Goal: Contribute content: Contribute content

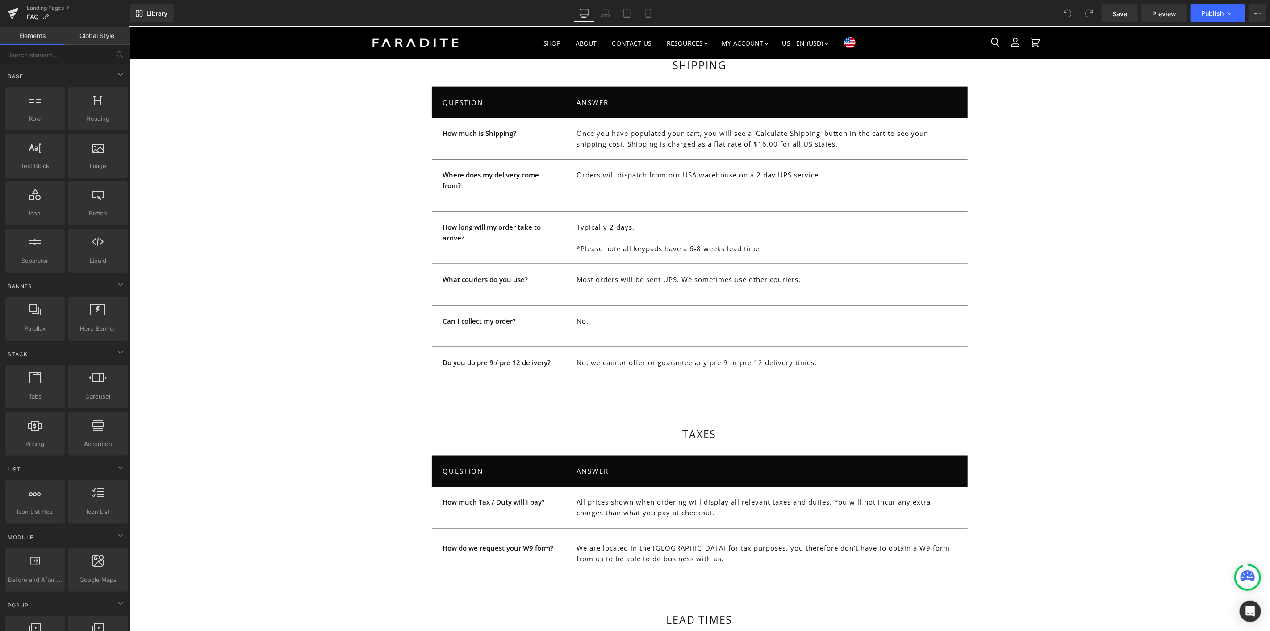
scroll to position [1092, 0]
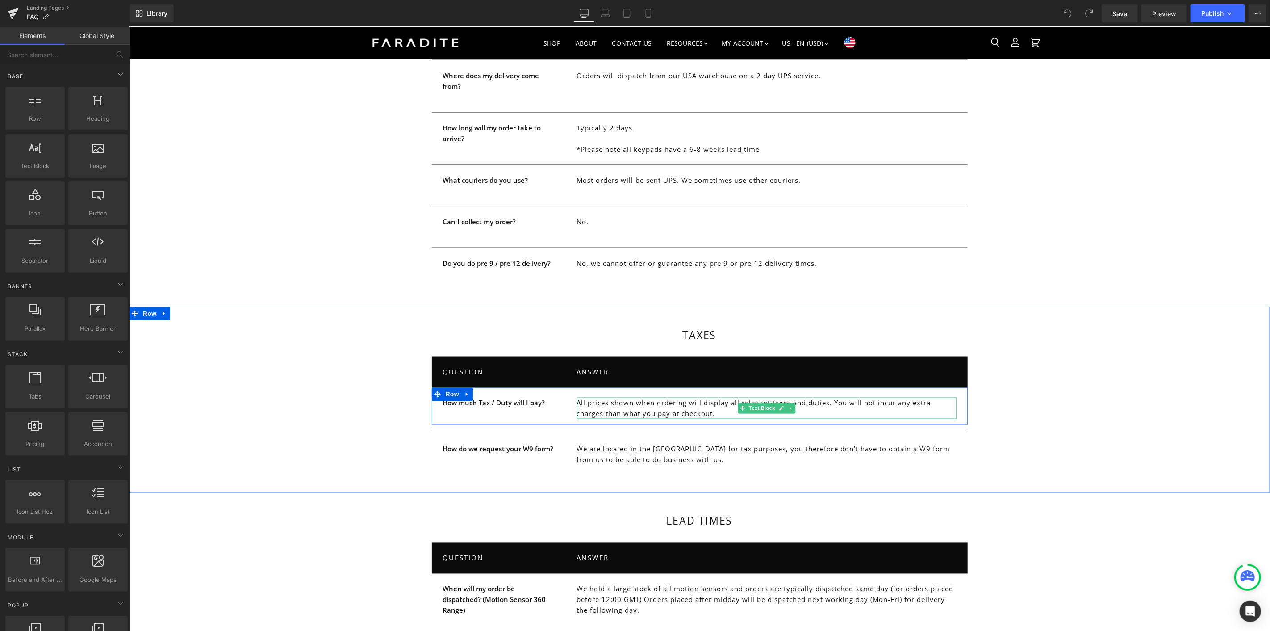
click at [641, 397] on p "All prices shown when ordering will display all relevant taxes and duties. You …" at bounding box center [767, 407] width 380 height 21
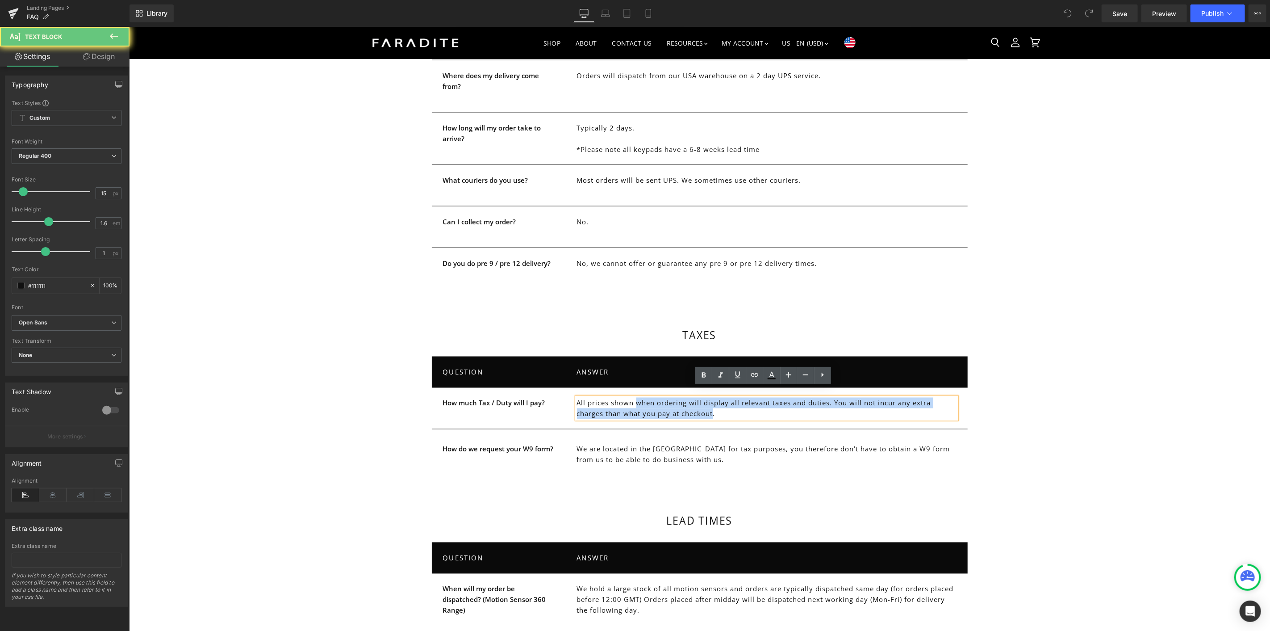
drag, startPoint x: 641, startPoint y: 393, endPoint x: 695, endPoint y: 401, distance: 53.8
click at [695, 401] on p "All prices shown when ordering will display all relevant taxes and duties. You …" at bounding box center [767, 407] width 380 height 21
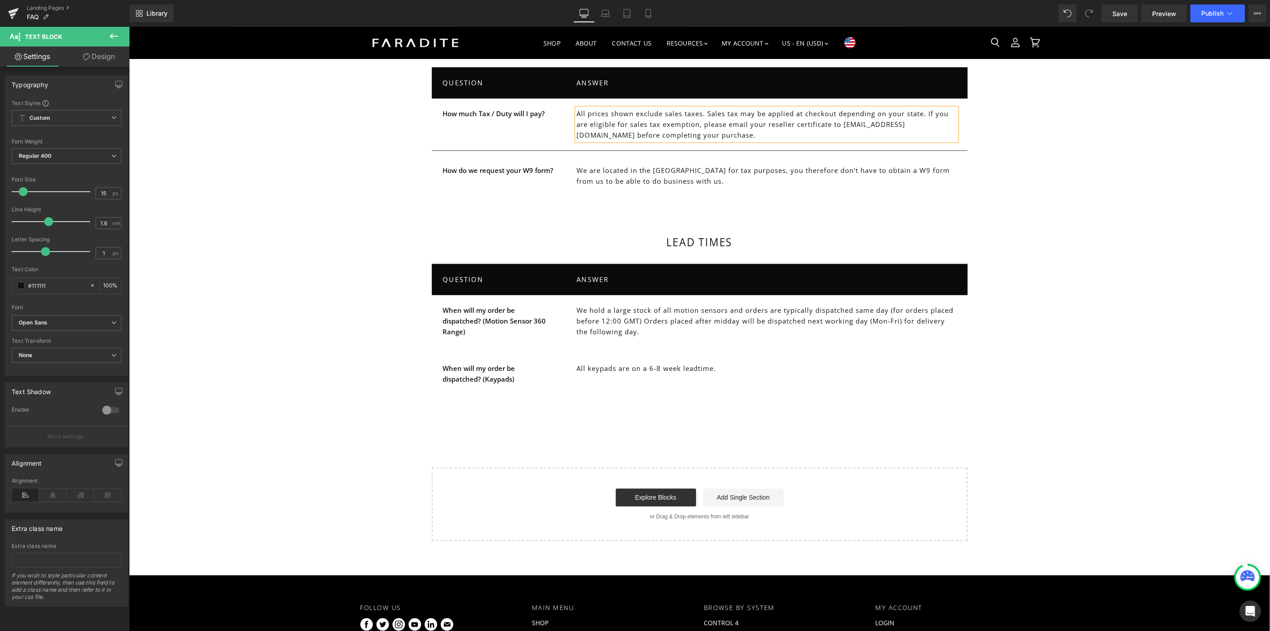
scroll to position [1381, 0]
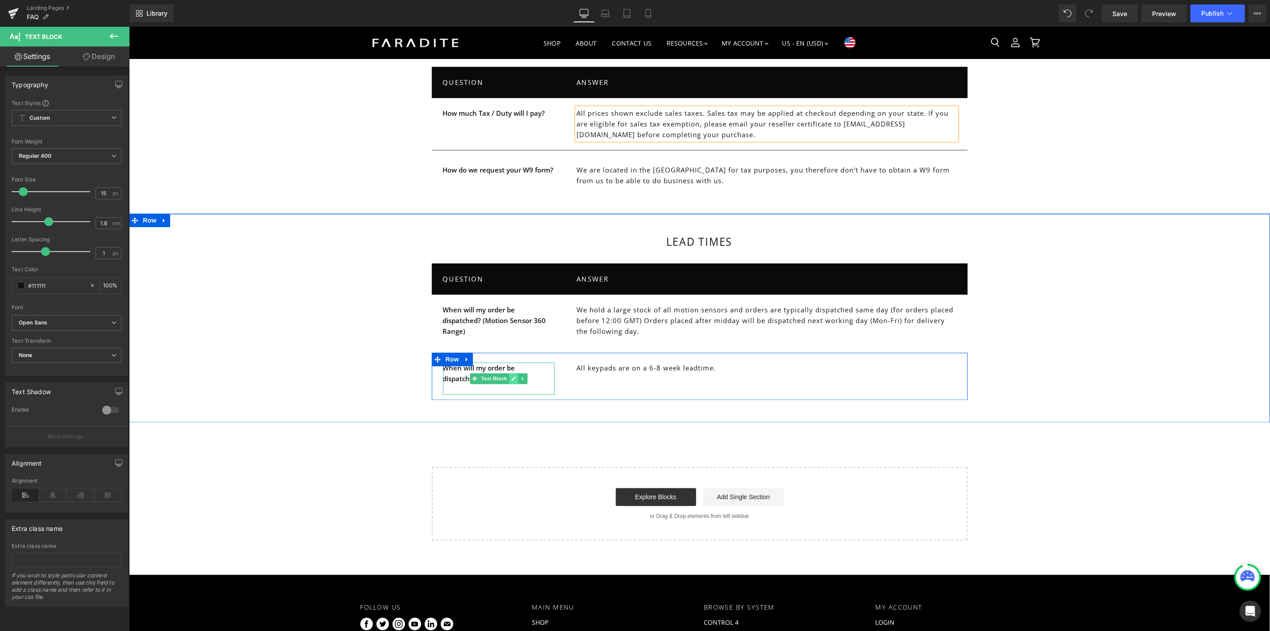
click at [511, 376] on icon "Main content" at bounding box center [513, 378] width 5 height 5
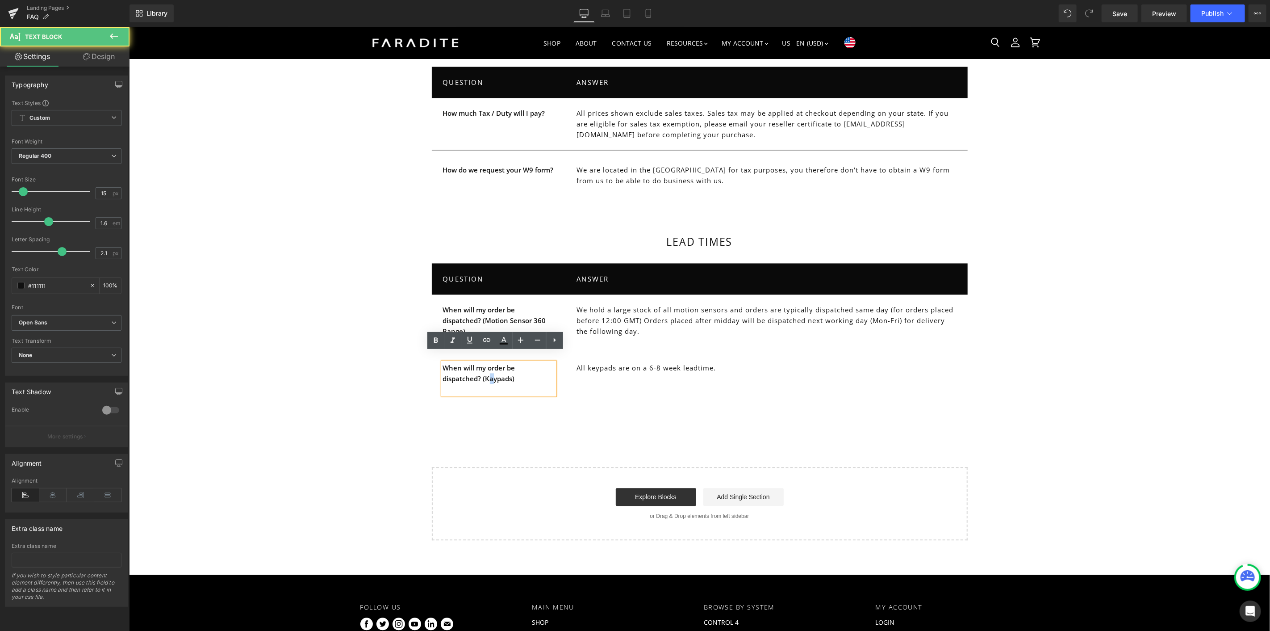
click at [490, 369] on strong "When will my order be dispatched? (Kaypads)" at bounding box center [479, 373] width 72 height 20
click at [882, 352] on div "When will my order be dispatched? (Keypads) Text Block All keypads are on a 6-8…" at bounding box center [699, 375] width 536 height 47
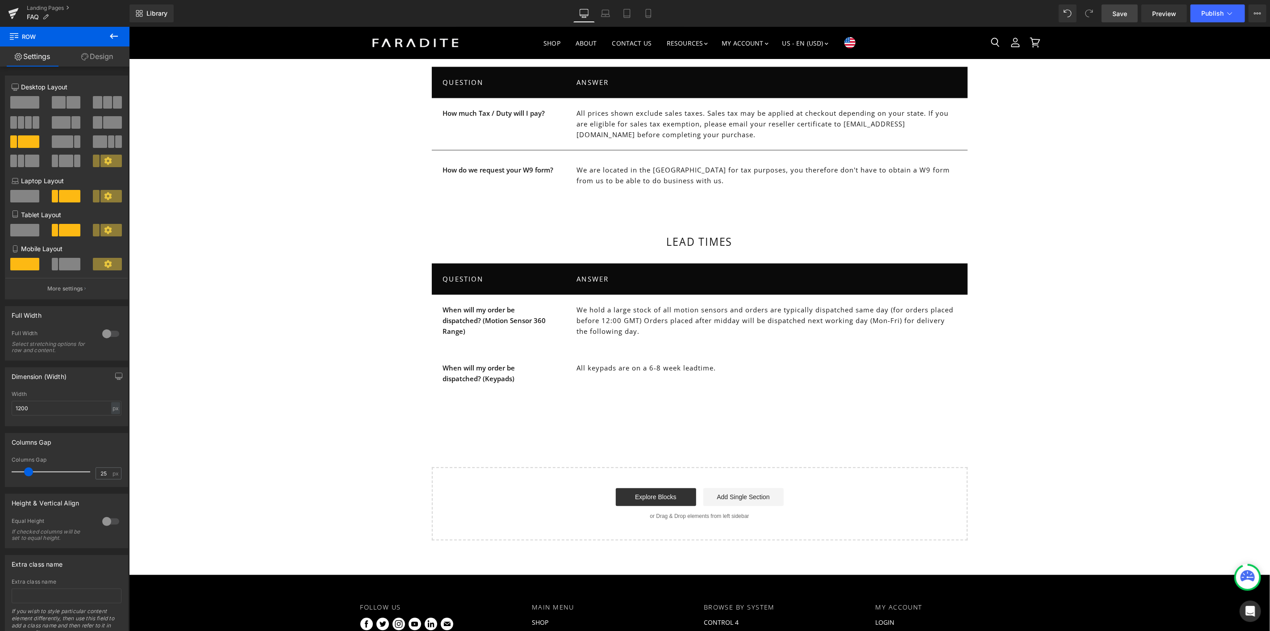
click at [1106, 11] on link "Save" at bounding box center [1120, 13] width 36 height 18
click at [1115, 12] on span "Save" at bounding box center [1120, 13] width 15 height 9
click at [1217, 12] on span "Publish" at bounding box center [1212, 13] width 22 height 7
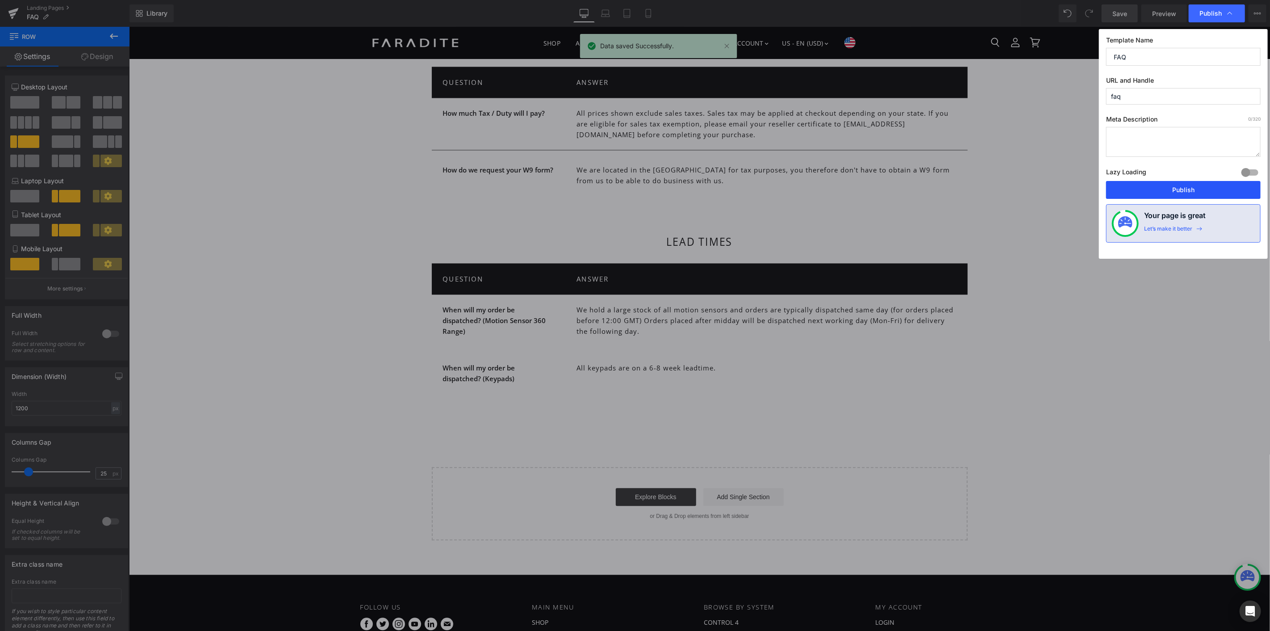
click at [1181, 185] on button "Publish" at bounding box center [1183, 190] width 155 height 18
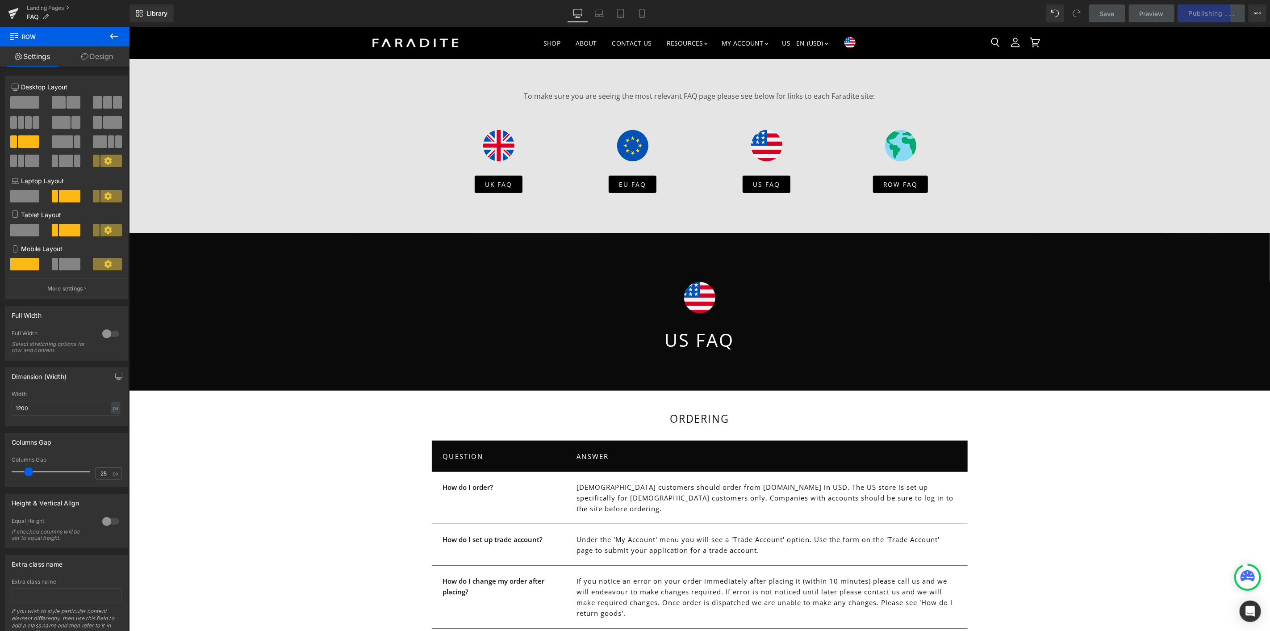
scroll to position [239, 0]
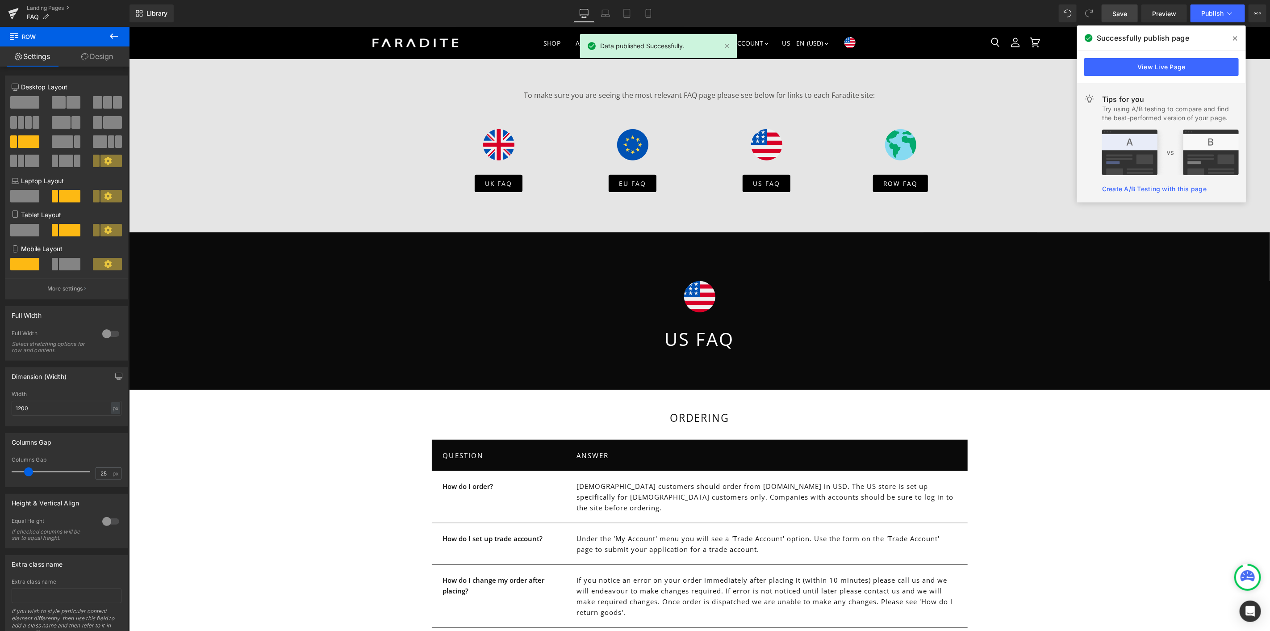
click at [1236, 34] on span at bounding box center [1235, 38] width 14 height 14
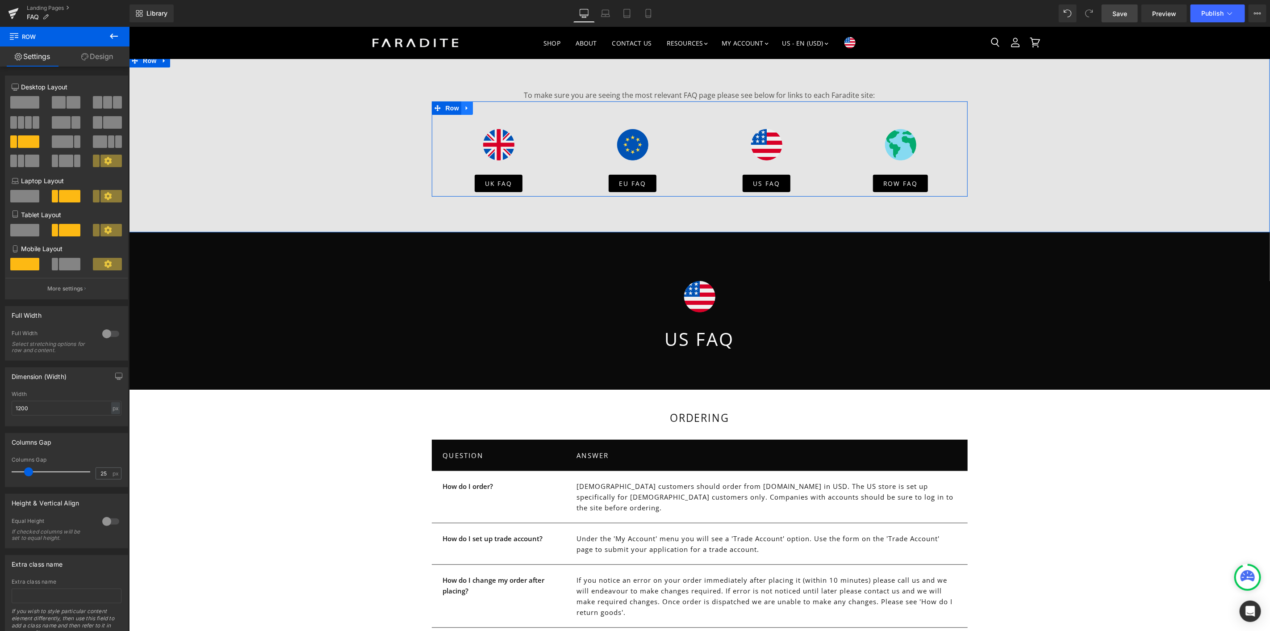
click at [464, 105] on icon "Main content" at bounding box center [467, 107] width 6 height 7
click at [476, 108] on icon "Main content" at bounding box center [478, 108] width 6 height 6
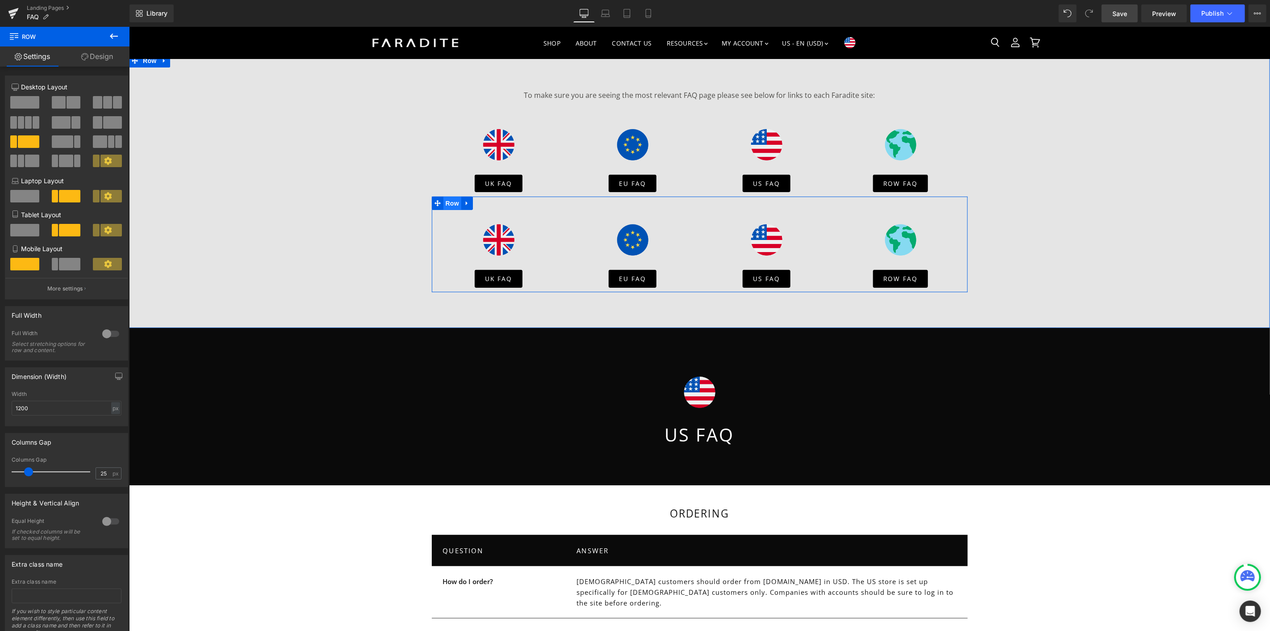
click at [452, 202] on span "Row" at bounding box center [452, 202] width 18 height 13
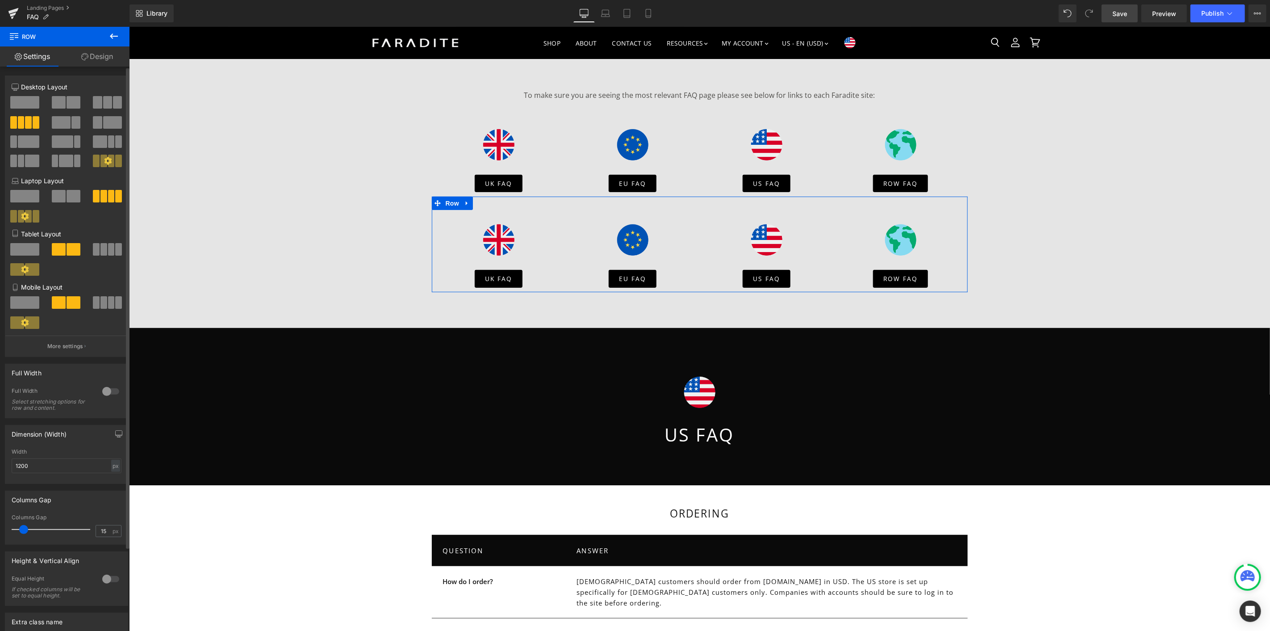
click at [94, 104] on span at bounding box center [97, 102] width 9 height 13
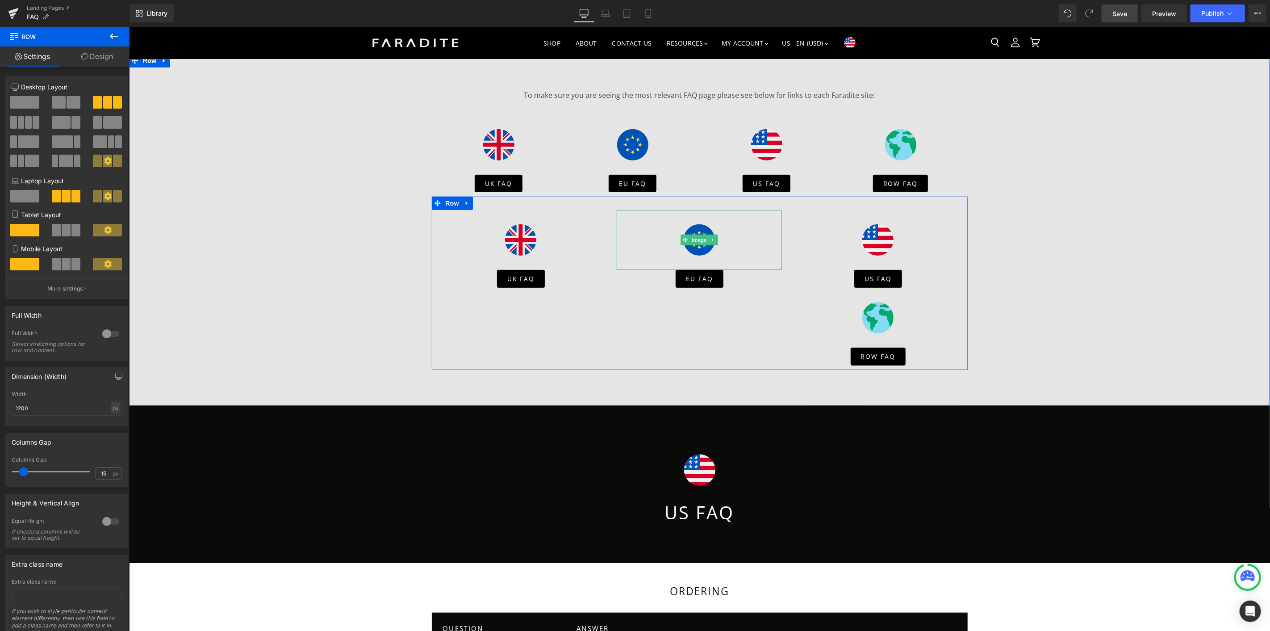
click at [711, 237] on icon "Main content" at bounding box center [713, 239] width 5 height 5
click at [715, 241] on icon "Main content" at bounding box center [717, 239] width 5 height 5
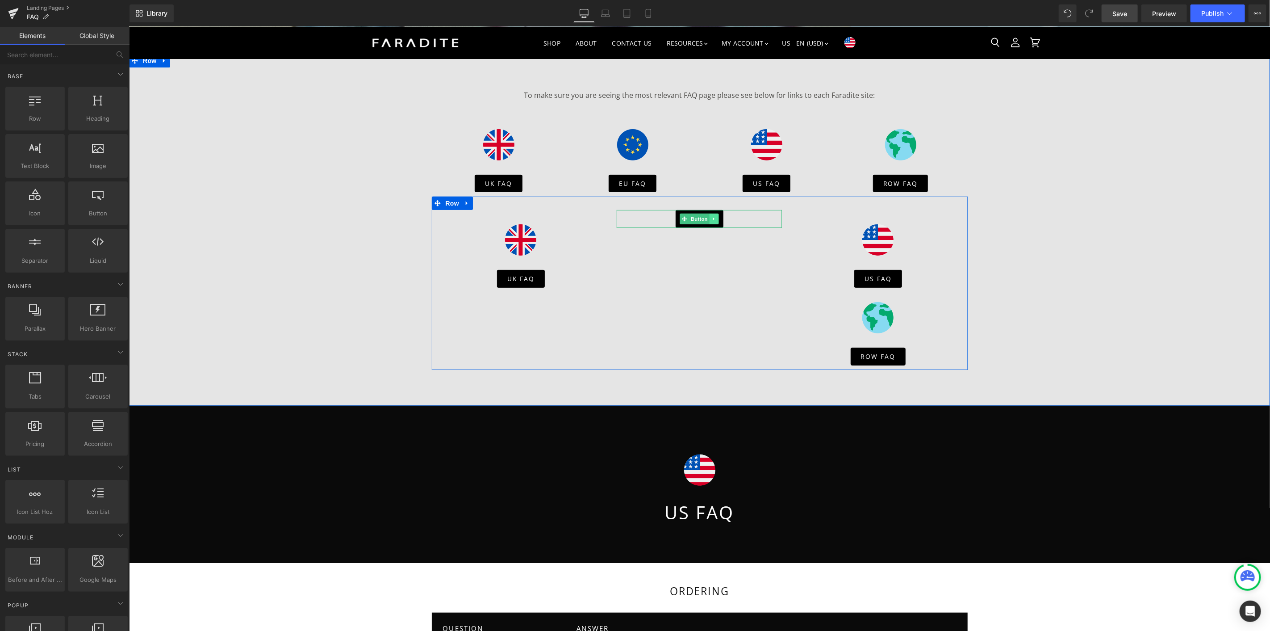
click at [714, 219] on link "Main content" at bounding box center [713, 218] width 9 height 11
click at [715, 222] on link "Main content" at bounding box center [718, 218] width 9 height 11
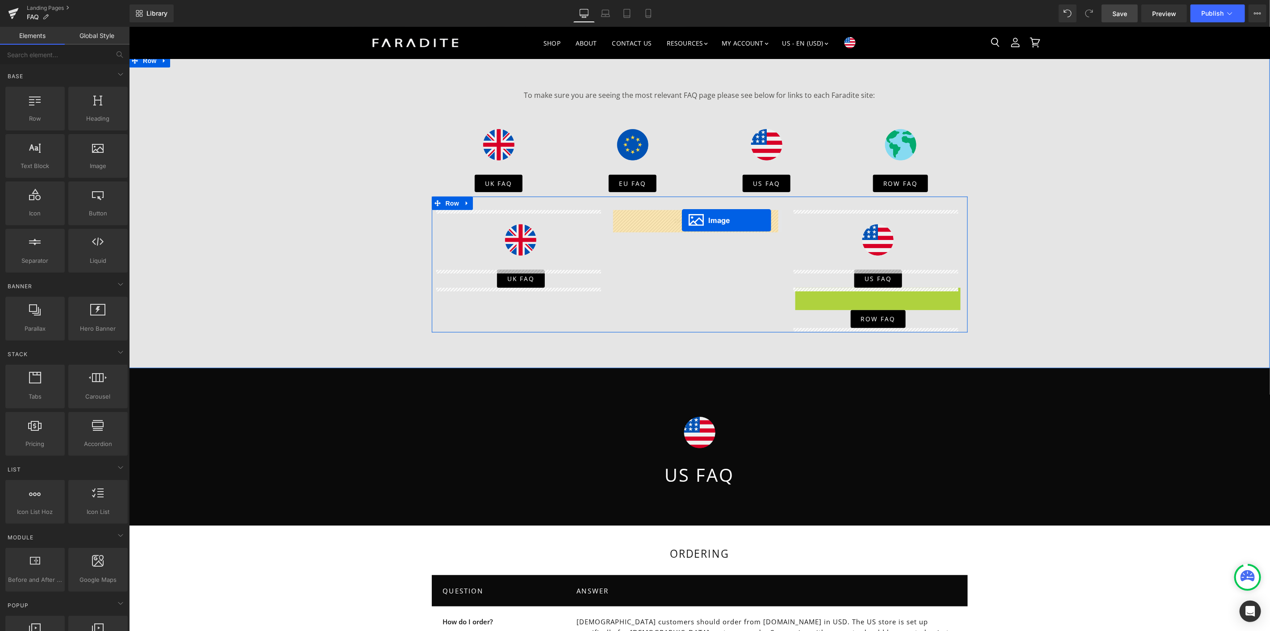
drag, startPoint x: 860, startPoint y: 318, endPoint x: 682, endPoint y: 220, distance: 203.5
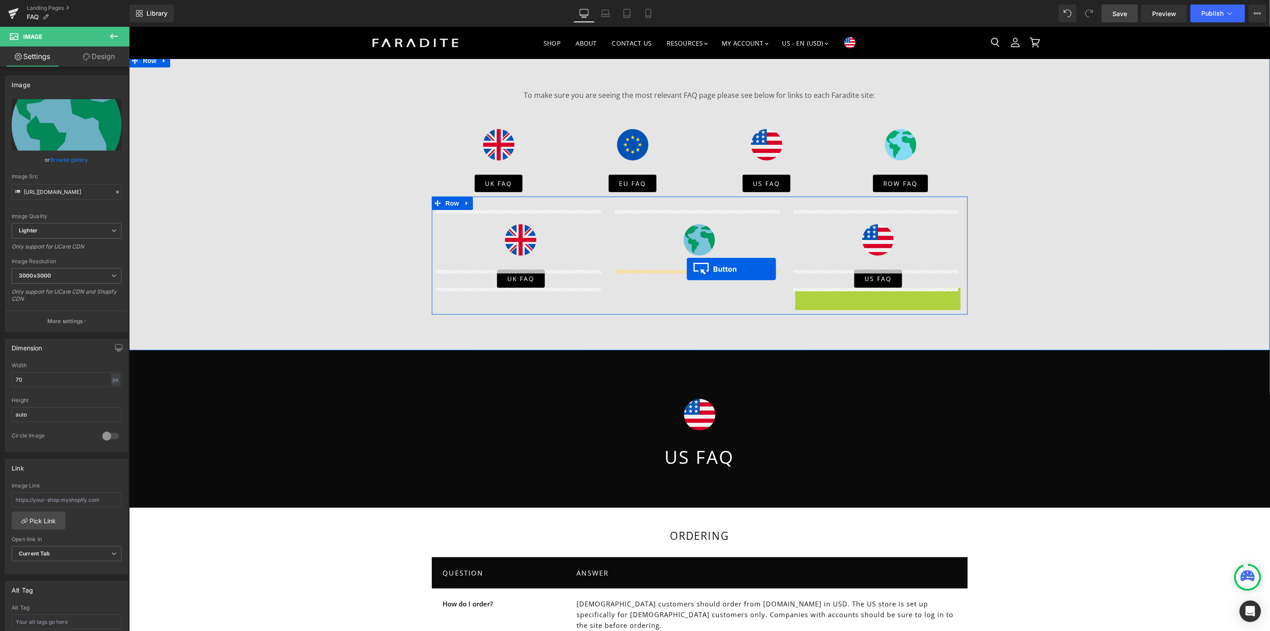
drag, startPoint x: 858, startPoint y: 297, endPoint x: 686, endPoint y: 268, distance: 173.9
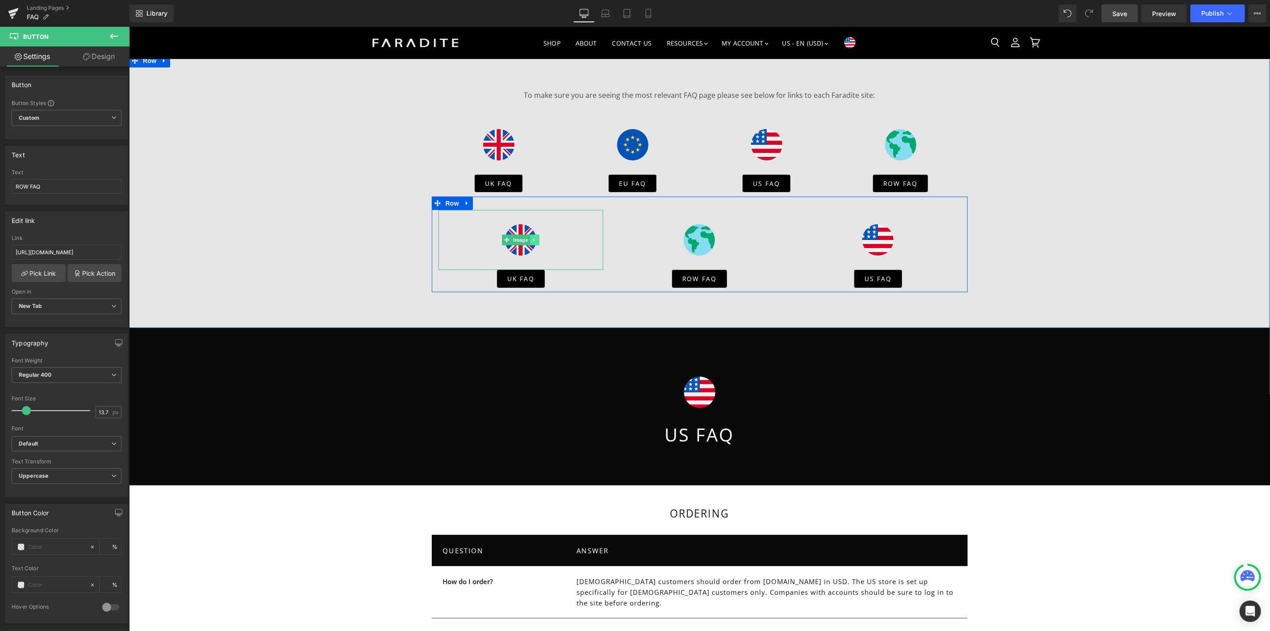
click at [532, 238] on icon "Main content" at bounding box center [534, 239] width 5 height 5
click at [536, 239] on icon "Main content" at bounding box center [538, 239] width 5 height 5
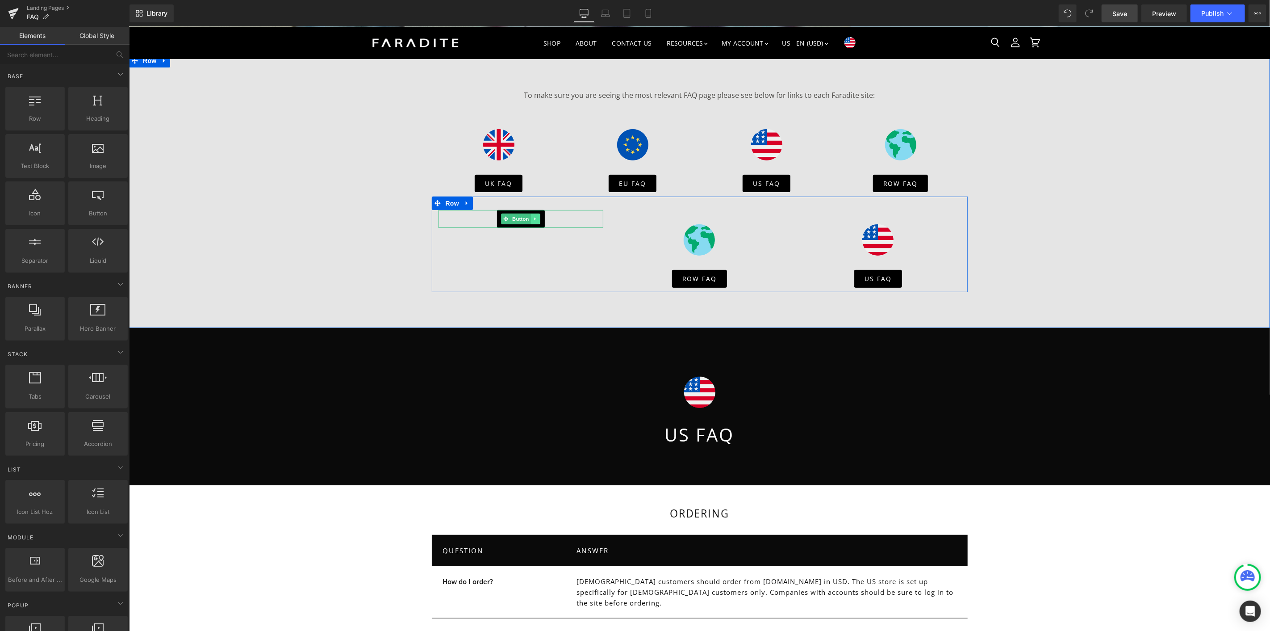
click at [533, 217] on icon "Main content" at bounding box center [535, 218] width 5 height 5
click at [537, 219] on icon "Main content" at bounding box center [539, 218] width 5 height 5
click at [889, 238] on icon "Main content" at bounding box center [891, 239] width 5 height 5
click at [894, 239] on icon "Main content" at bounding box center [896, 239] width 5 height 5
click at [894, 216] on link "US FAQ" at bounding box center [878, 218] width 48 height 18
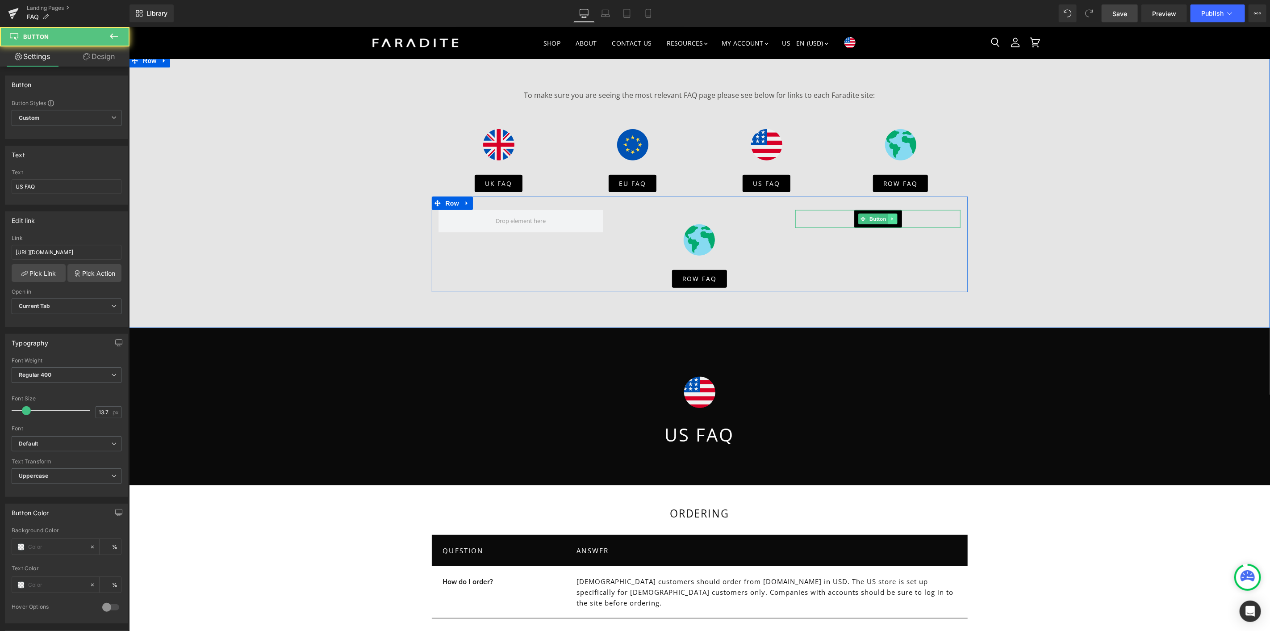
click at [892, 218] on link "Main content" at bounding box center [892, 218] width 9 height 11
click at [895, 218] on icon "Main content" at bounding box center [897, 218] width 5 height 5
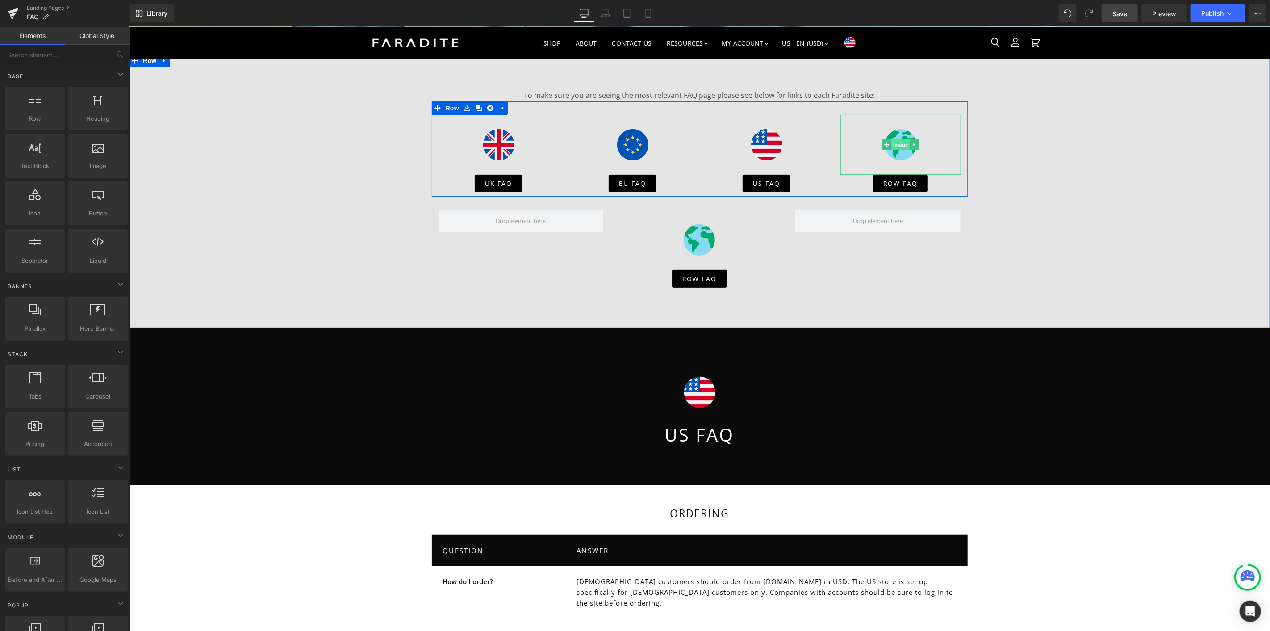
click at [893, 147] on span "Image" at bounding box center [900, 144] width 19 height 11
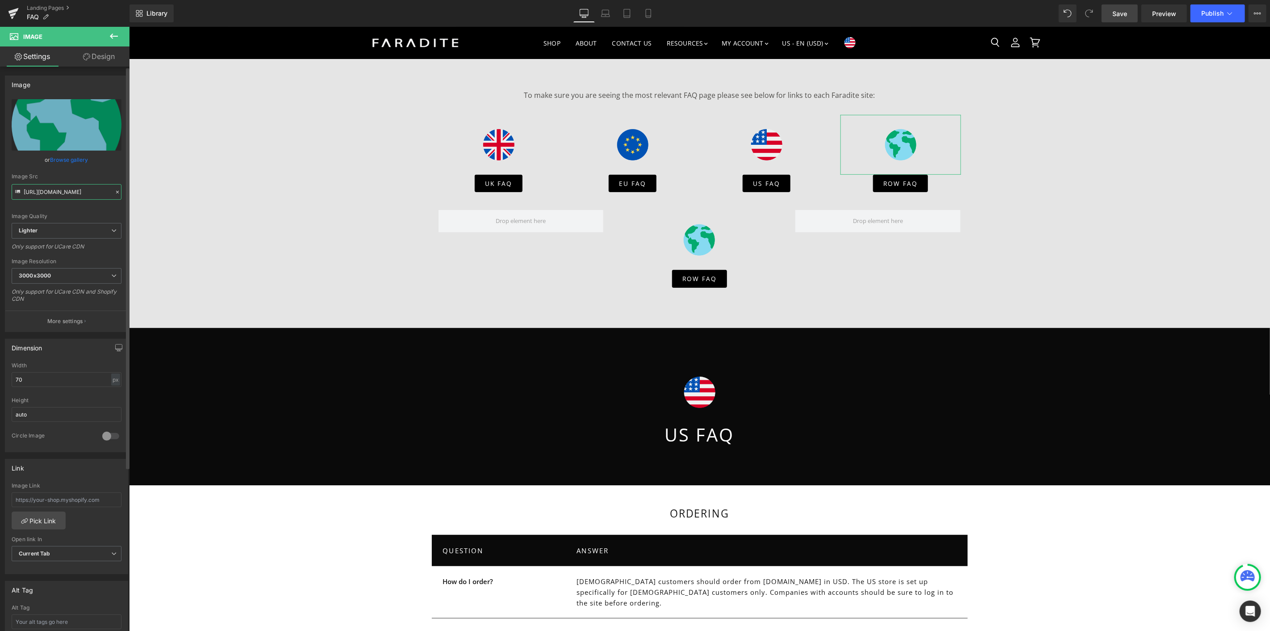
click at [59, 187] on input "[URL][DOMAIN_NAME]" at bounding box center [67, 192] width 110 height 16
paste input "[DOMAIN_NAME][URL]"
type input "[URL][DOMAIN_NAME]"
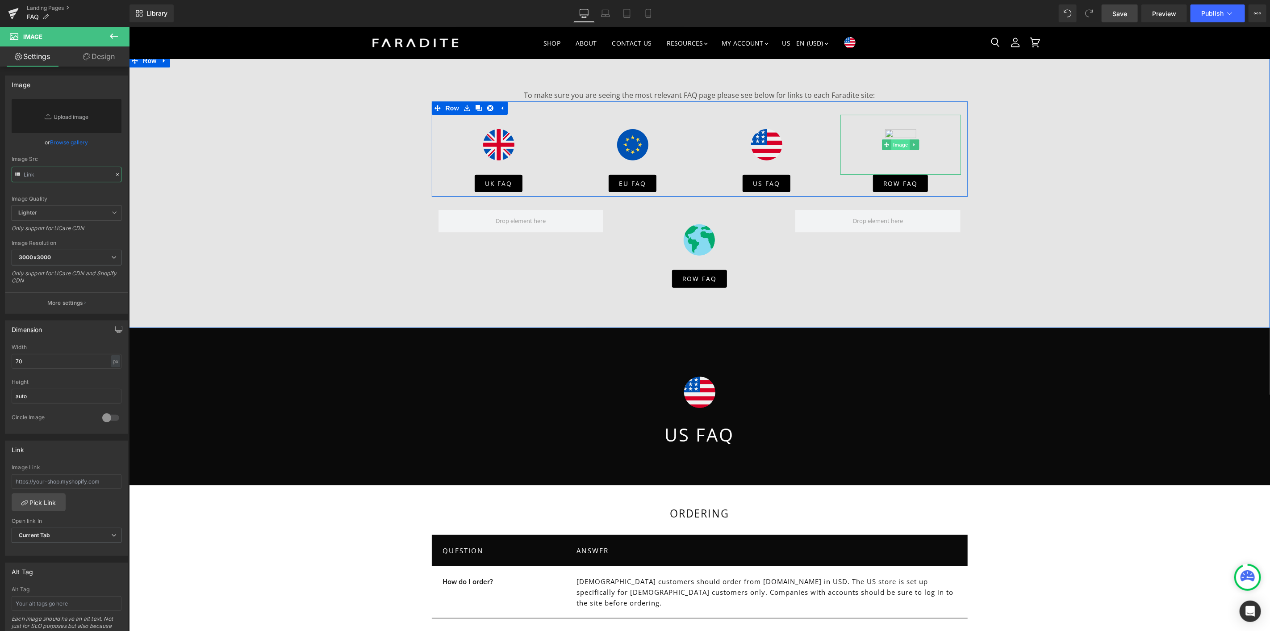
click at [893, 143] on span "Image" at bounding box center [900, 144] width 19 height 11
click at [75, 111] on link "Replace Image" at bounding box center [67, 116] width 110 height 34
type input "C:\fakepath\canada (2).png"
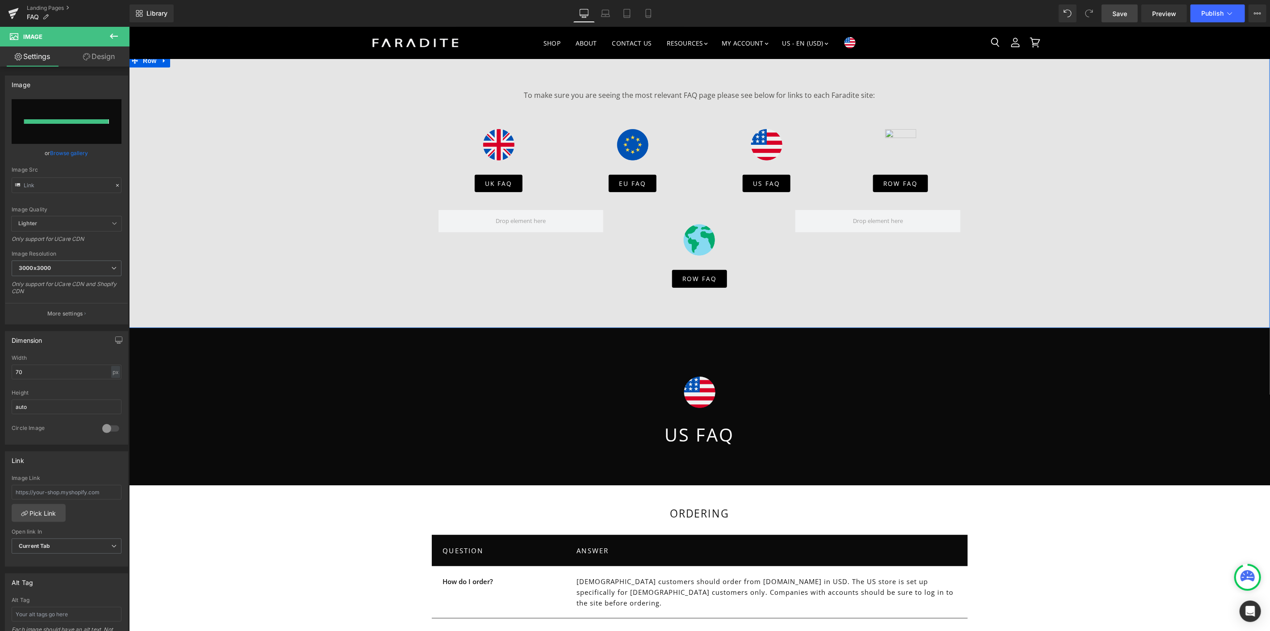
type input "[URL][DOMAIN_NAME]"
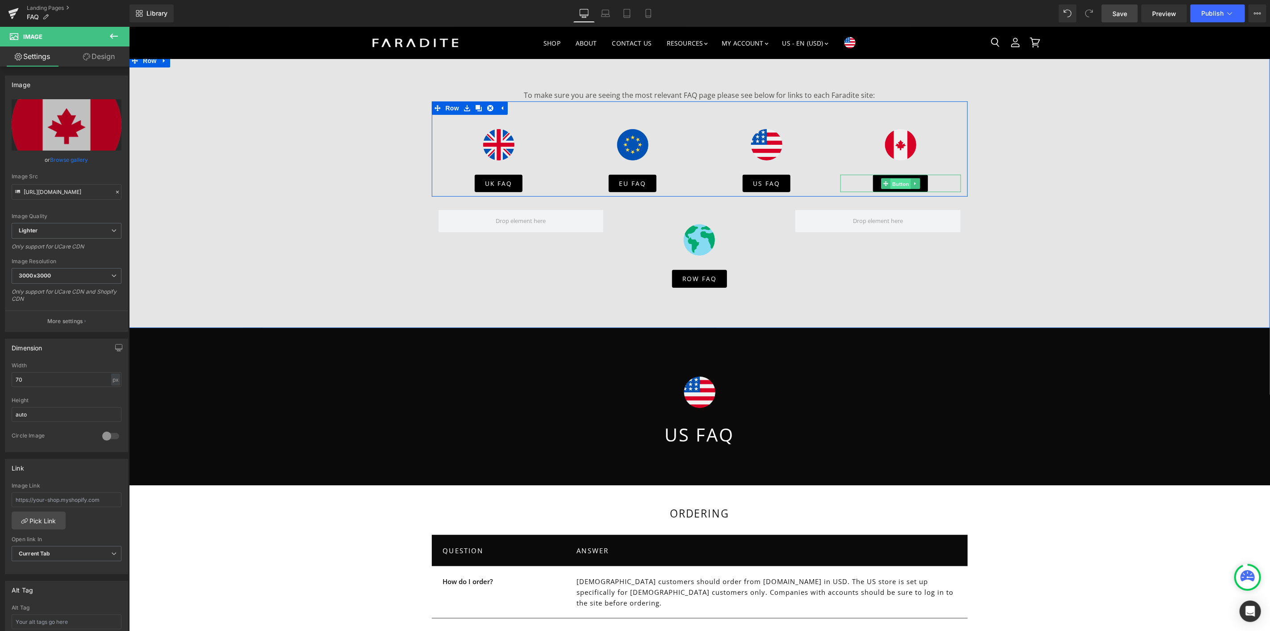
click at [892, 181] on span "Button" at bounding box center [900, 183] width 21 height 11
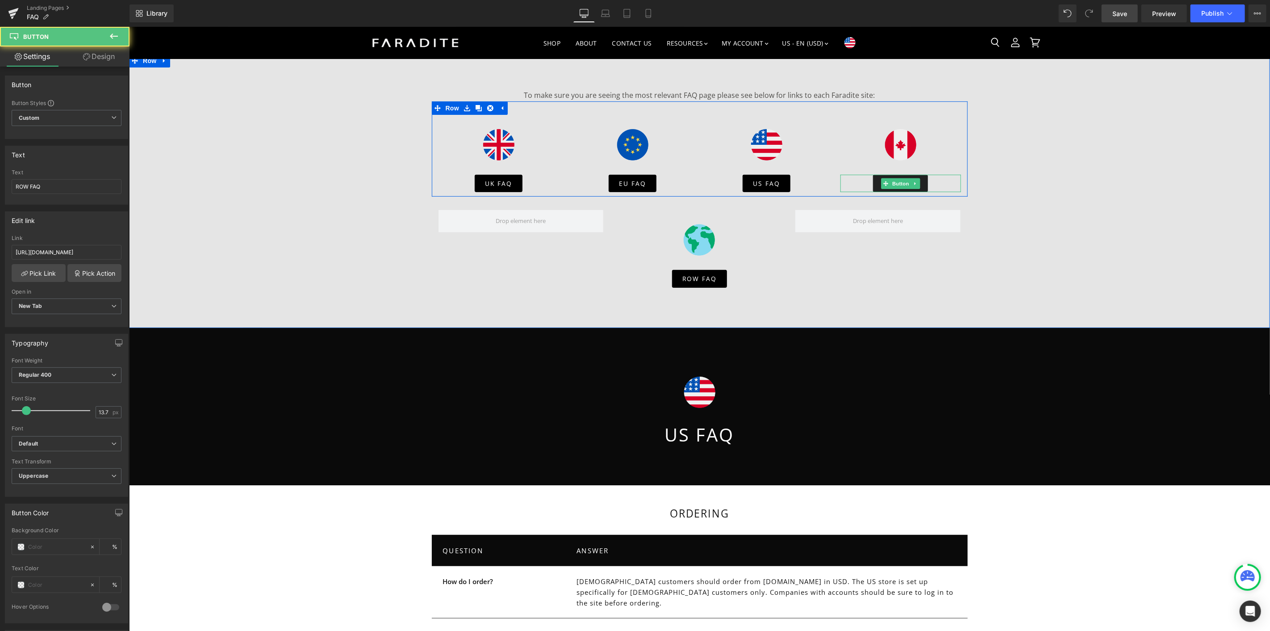
click at [875, 181] on link "ROW FAQ" at bounding box center [900, 183] width 55 height 18
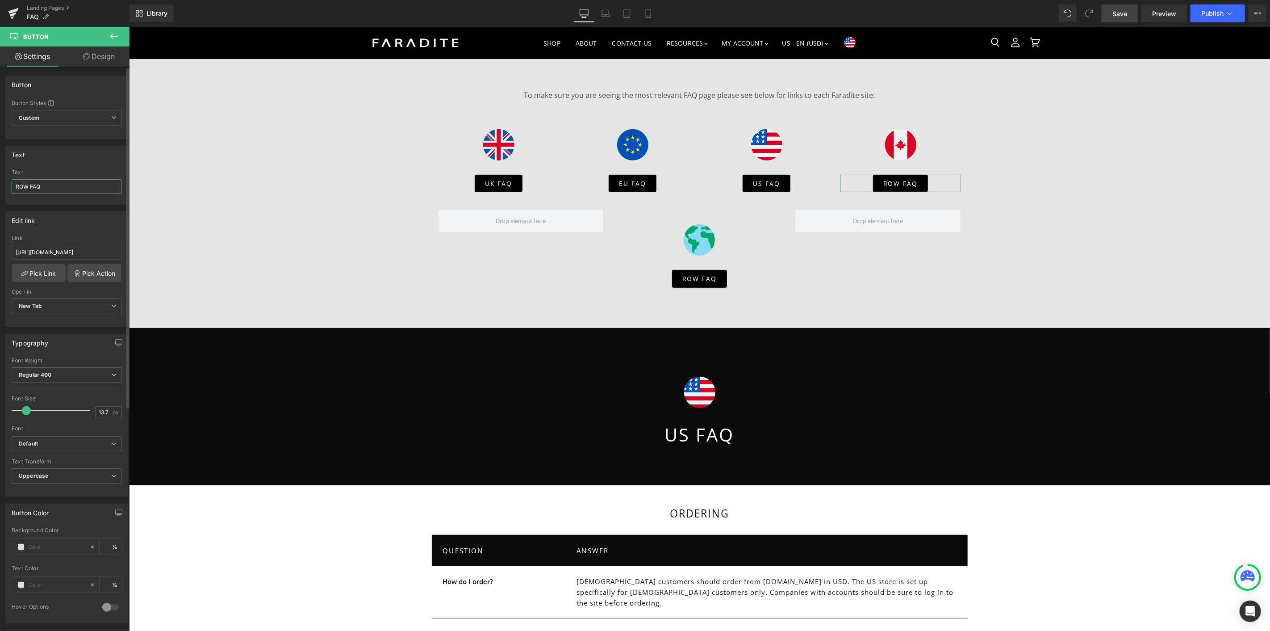
click at [20, 187] on input "ROW FAQ" at bounding box center [67, 186] width 110 height 15
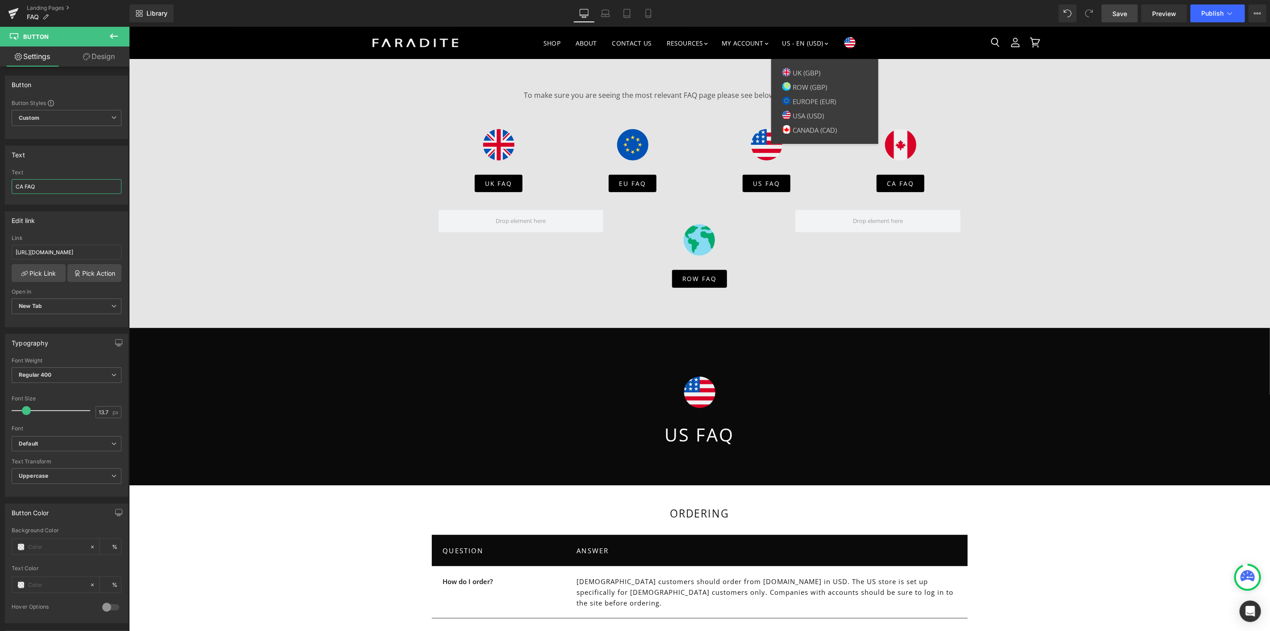
type input "CA FAQ"
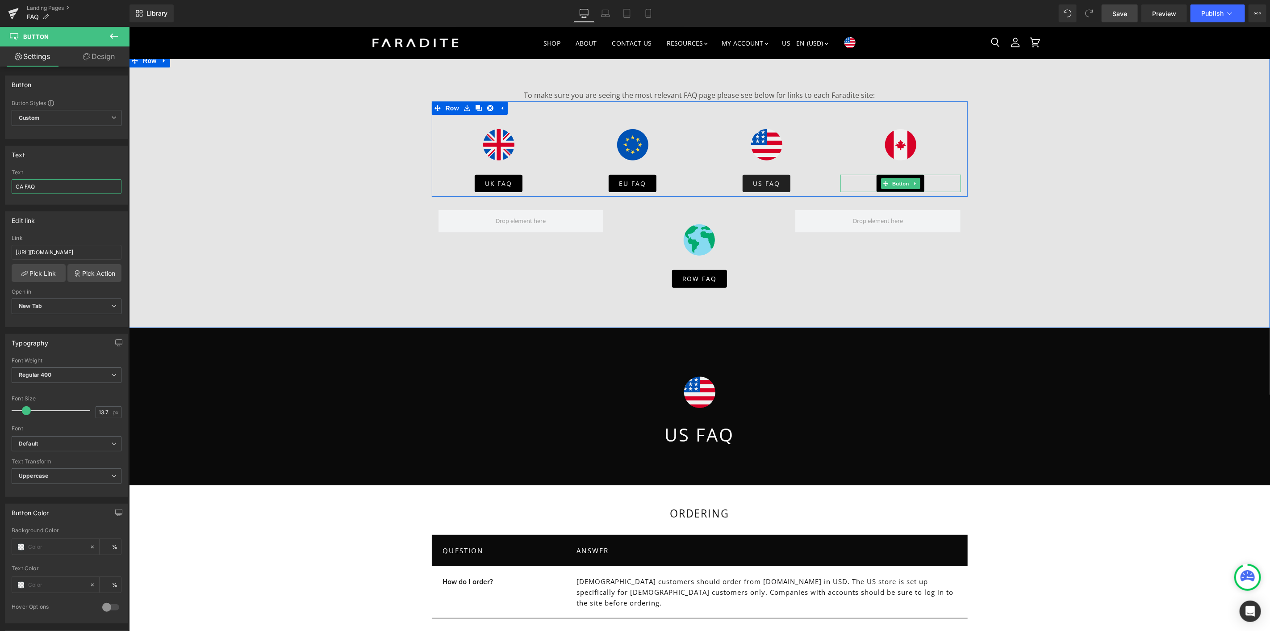
drag, startPoint x: 900, startPoint y: 181, endPoint x: 774, endPoint y: 185, distance: 126.0
click at [900, 181] on span "Button" at bounding box center [900, 183] width 21 height 11
click at [51, 251] on input "[URL][DOMAIN_NAME]" at bounding box center [67, 252] width 110 height 15
paste input "faq-ca"
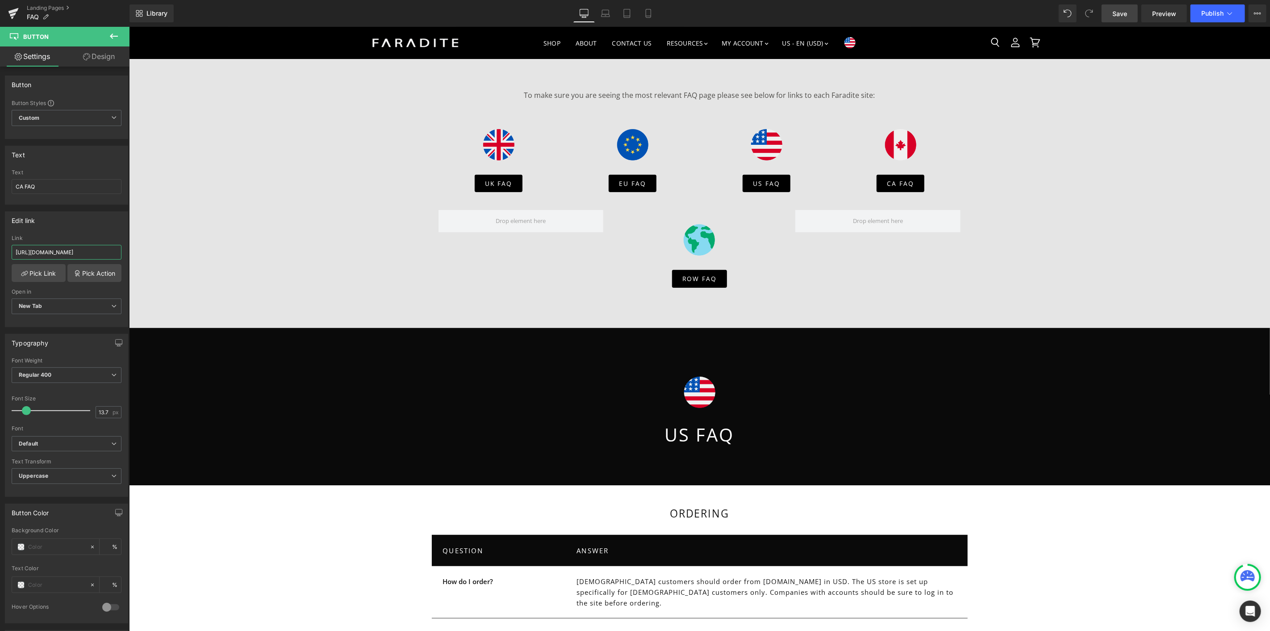
type input "[URL][DOMAIN_NAME]"
click at [1122, 14] on span "Save" at bounding box center [1120, 13] width 15 height 9
click at [1216, 10] on span "Publish" at bounding box center [1212, 13] width 22 height 7
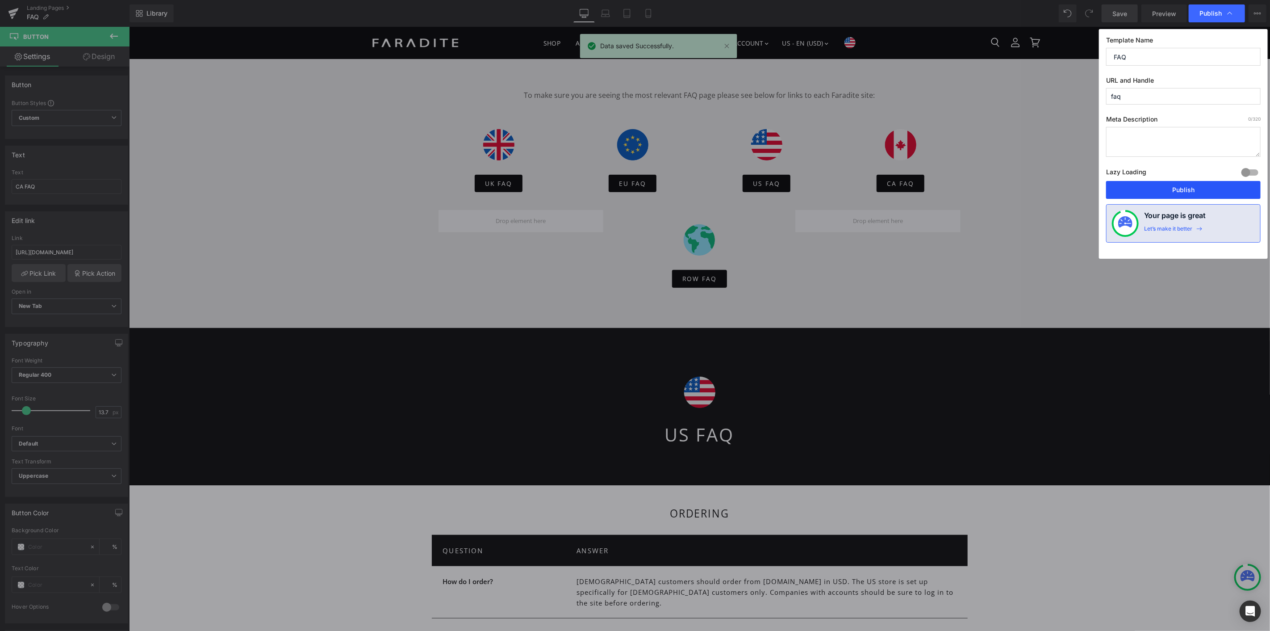
click at [1153, 188] on button "Publish" at bounding box center [1183, 190] width 155 height 18
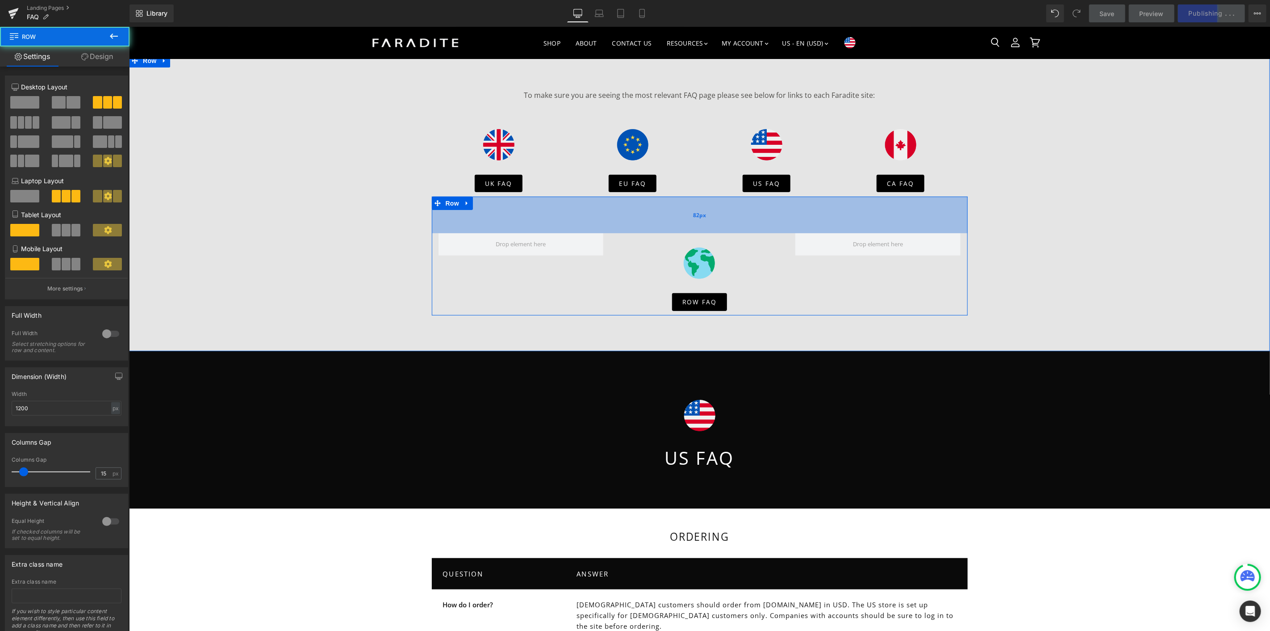
drag, startPoint x: 670, startPoint y: 215, endPoint x: 670, endPoint y: 225, distance: 9.8
click at [670, 225] on div "82px" at bounding box center [699, 214] width 536 height 37
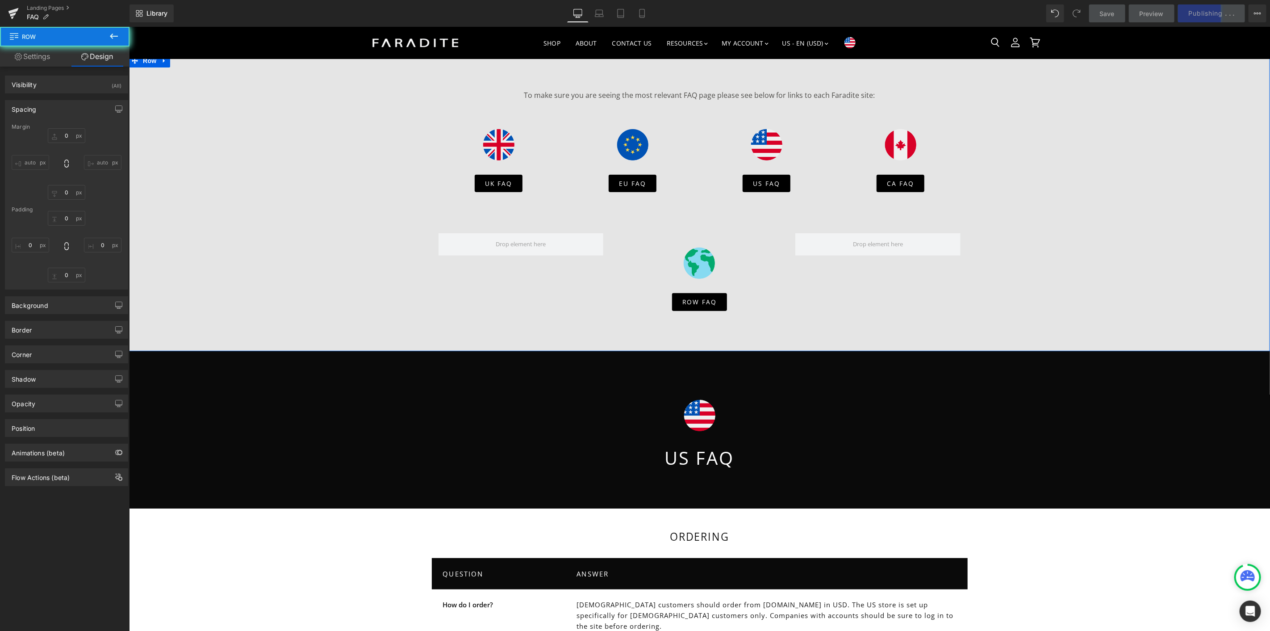
type input "0"
type input "82"
type input "0"
type input "10"
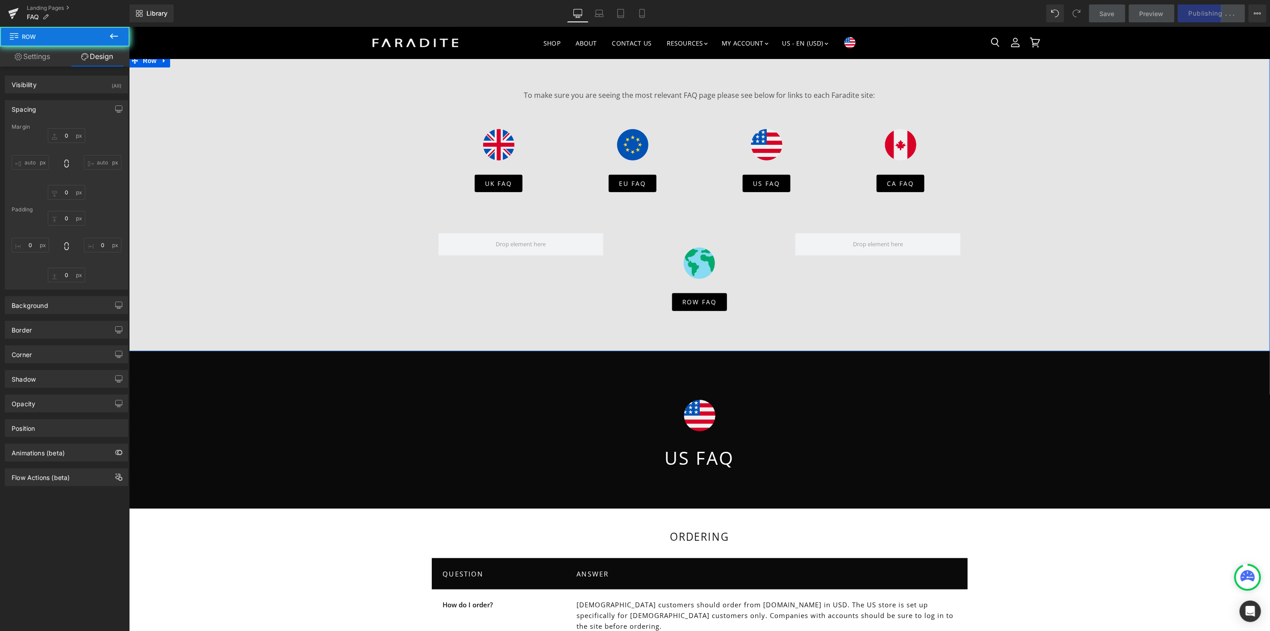
type input "0"
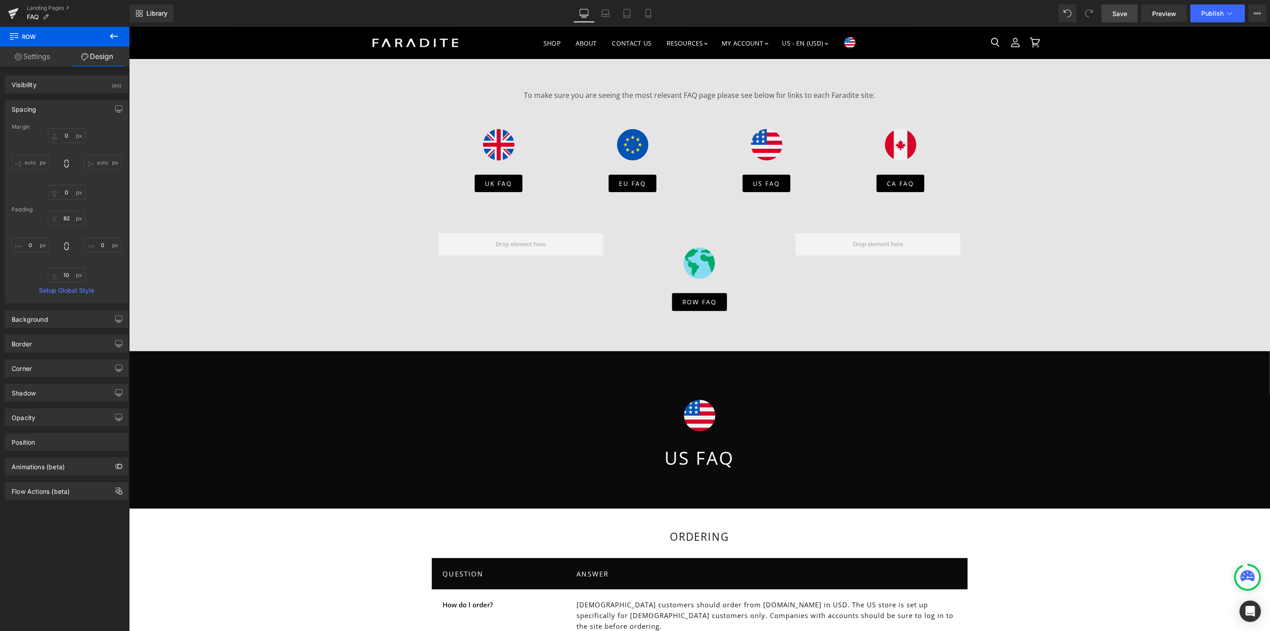
click at [1118, 14] on span "Save" at bounding box center [1120, 13] width 15 height 9
click at [1205, 11] on span "Publish" at bounding box center [1212, 13] width 22 height 7
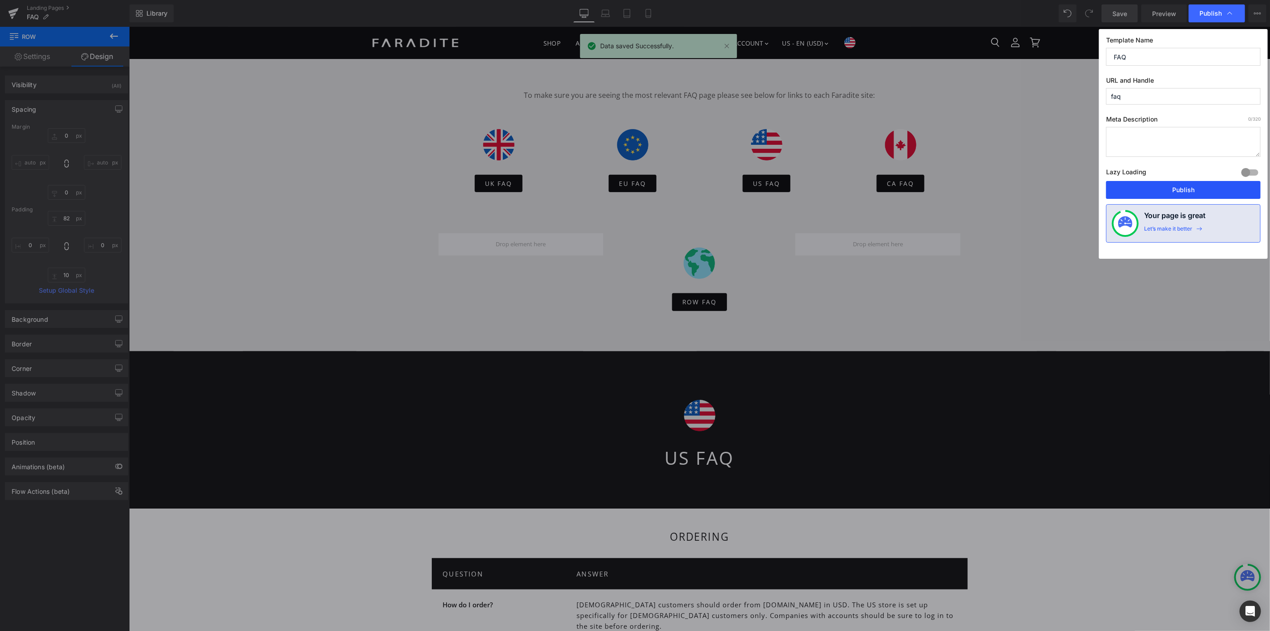
click at [1148, 196] on button "Publish" at bounding box center [1183, 190] width 155 height 18
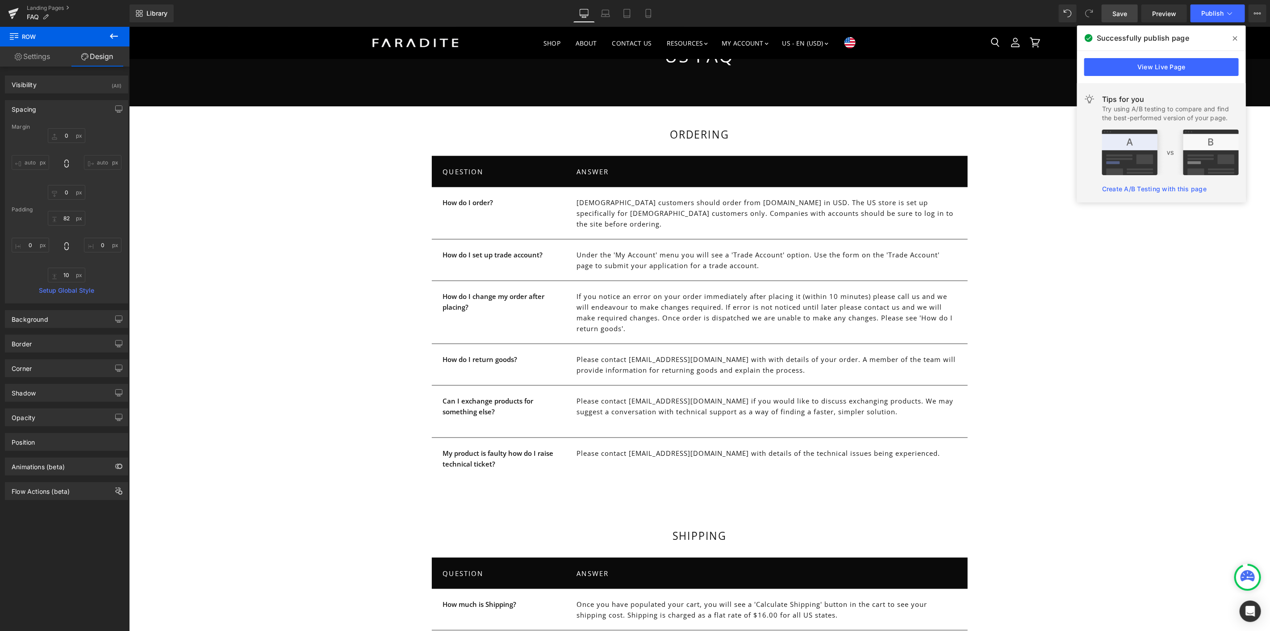
scroll to position [641, 0]
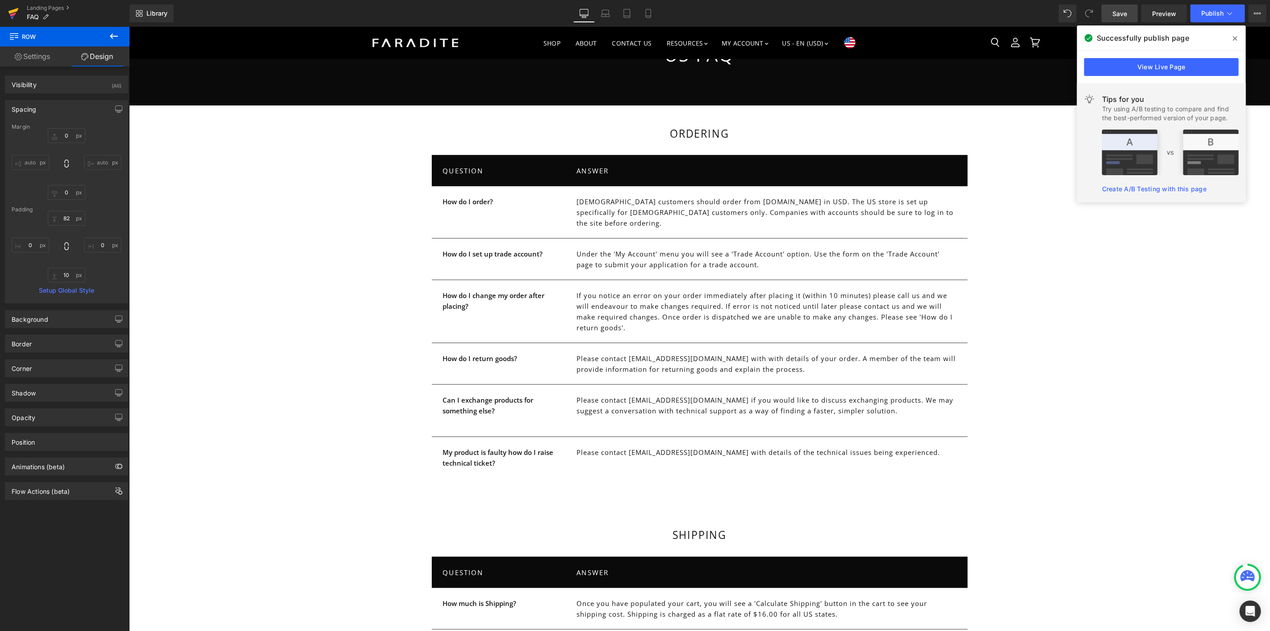
click at [7, 15] on link at bounding box center [13, 13] width 27 height 27
